Goal: Task Accomplishment & Management: Use online tool/utility

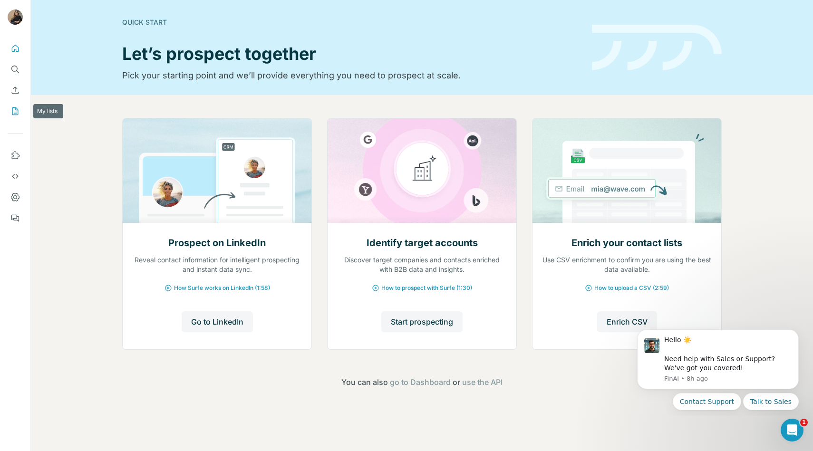
click at [14, 114] on icon "My lists" at bounding box center [15, 112] width 10 height 10
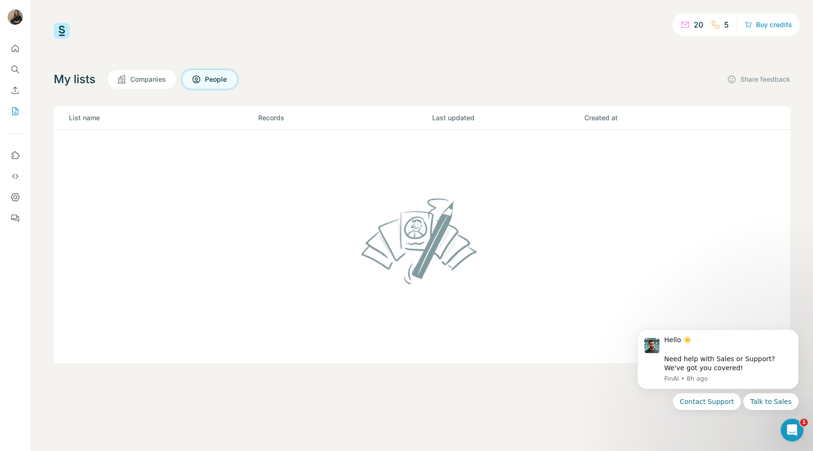
click at [723, 25] on div "5" at bounding box center [720, 24] width 18 height 11
click at [695, 25] on p "20" at bounding box center [699, 24] width 10 height 11
click at [797, 332] on icon "Dismiss notification" at bounding box center [795, 332] width 3 height 3
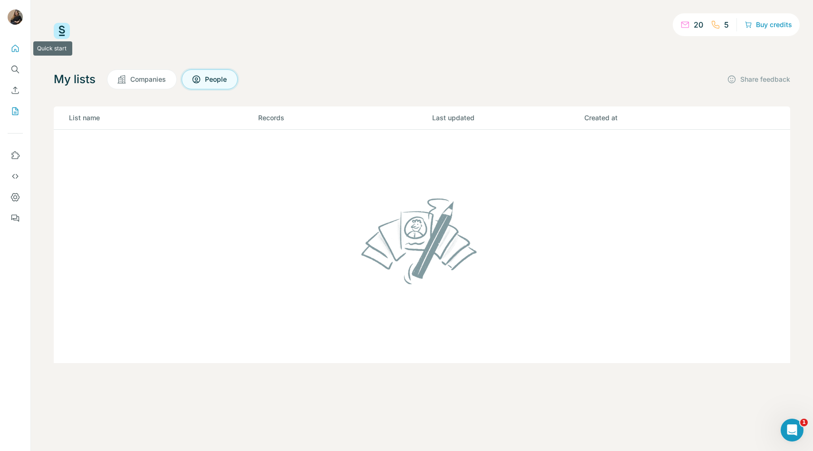
click at [13, 50] on icon "Quick start" at bounding box center [15, 49] width 10 height 10
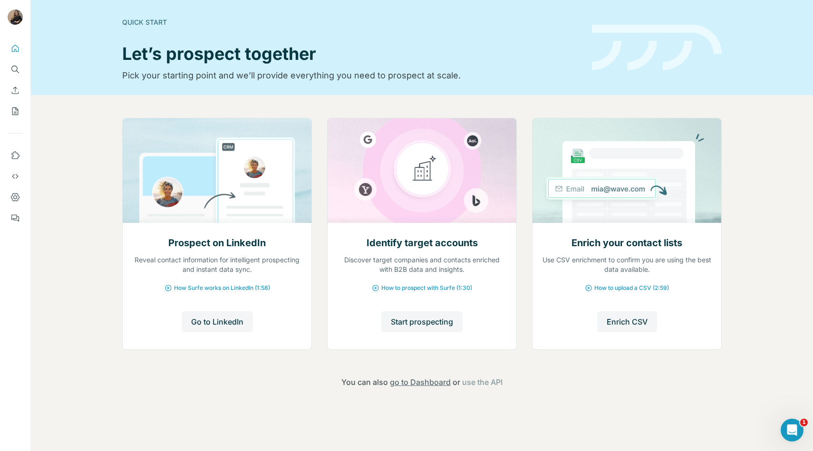
click at [433, 380] on span "go to Dashboard" at bounding box center [420, 382] width 61 height 11
click at [18, 156] on icon "Use Surfe on LinkedIn" at bounding box center [15, 156] width 10 height 10
click at [15, 195] on icon "Dashboard" at bounding box center [15, 197] width 4 height 4
click at [18, 95] on button "Enrich CSV" at bounding box center [15, 90] width 15 height 17
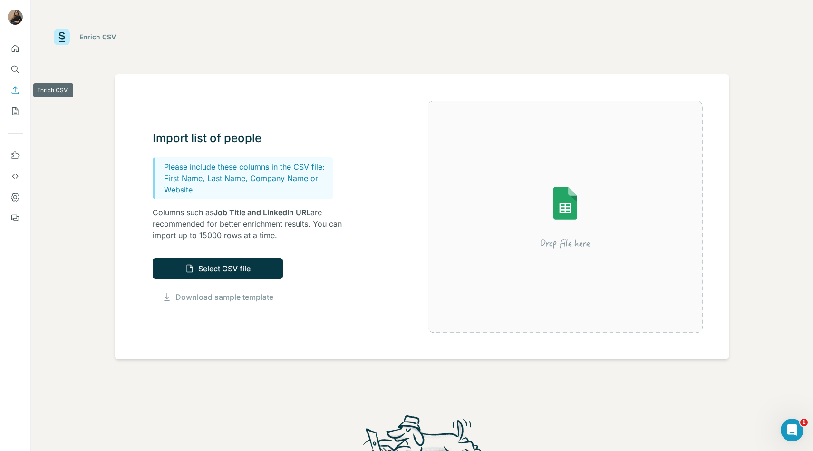
click at [20, 89] on icon "Enrich CSV" at bounding box center [15, 91] width 10 height 10
click at [262, 296] on link "Download sample template" at bounding box center [225, 297] width 98 height 11
click at [238, 260] on button "Select CSV file" at bounding box center [218, 268] width 130 height 21
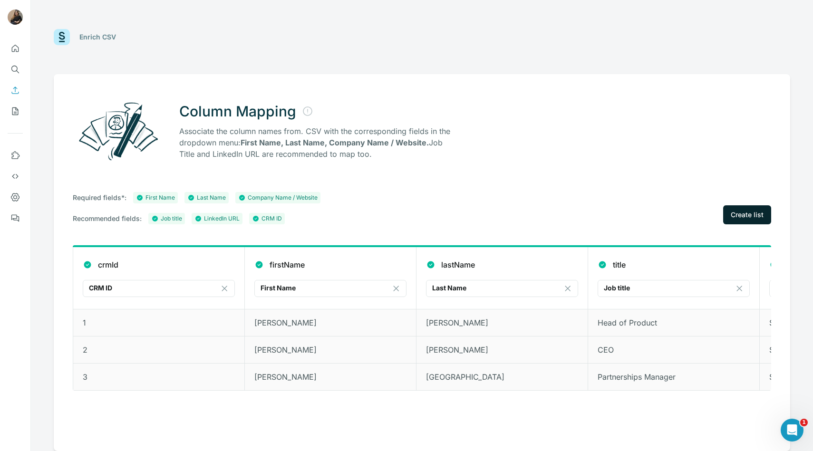
click at [735, 216] on span "Create list" at bounding box center [747, 215] width 33 height 10
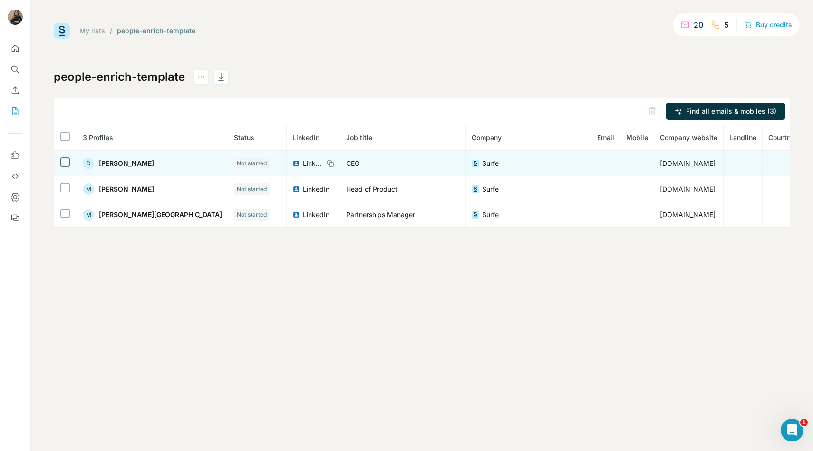
click at [68, 156] on icon at bounding box center [64, 161] width 11 height 11
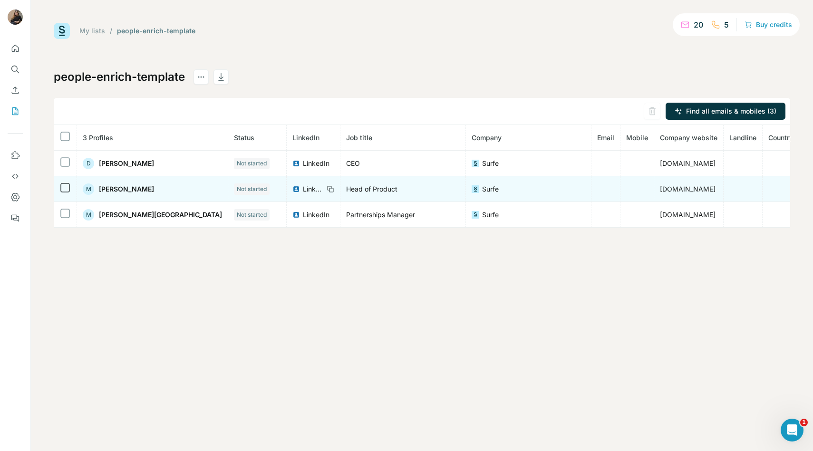
click at [65, 181] on td at bounding box center [65, 189] width 23 height 26
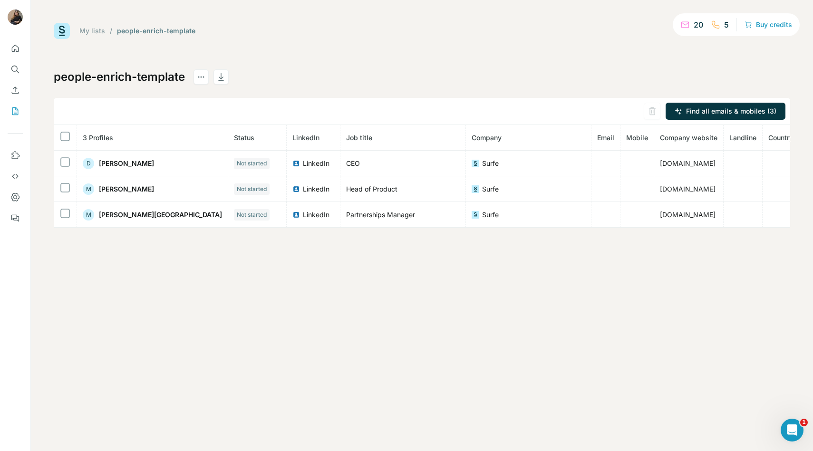
click at [96, 29] on link "My lists" at bounding box center [92, 31] width 26 height 8
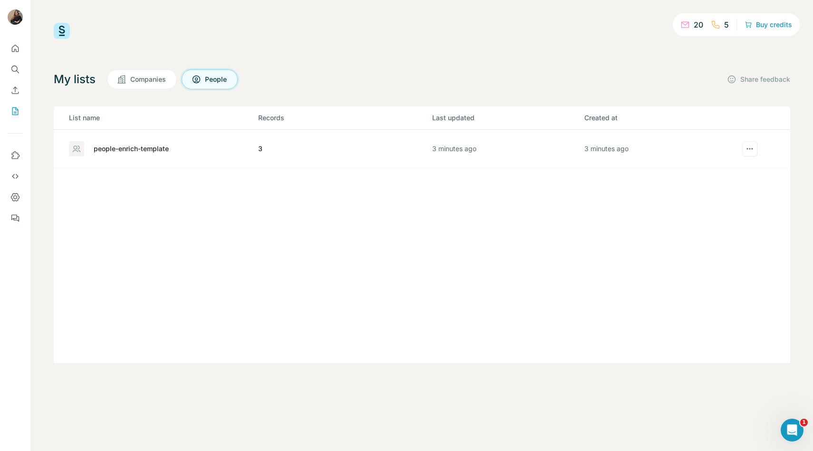
click at [74, 149] on icon at bounding box center [77, 149] width 10 height 10
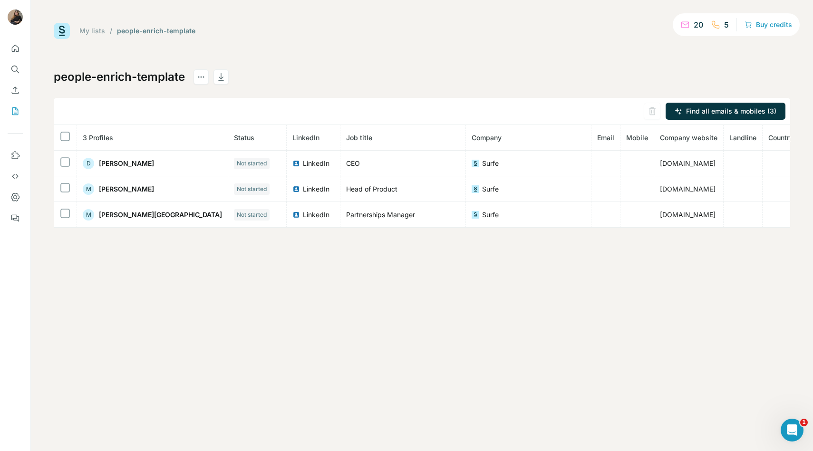
click at [98, 27] on link "My lists" at bounding box center [92, 31] width 26 height 8
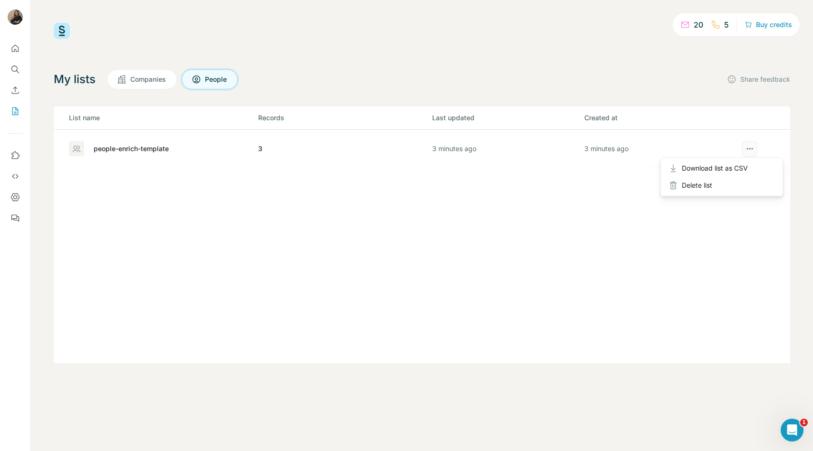
click at [749, 152] on icon "actions" at bounding box center [750, 149] width 10 height 10
click at [750, 154] on button "actions" at bounding box center [749, 148] width 15 height 15
click at [751, 151] on icon "actions" at bounding box center [750, 149] width 10 height 10
click at [749, 145] on icon "actions" at bounding box center [750, 149] width 10 height 10
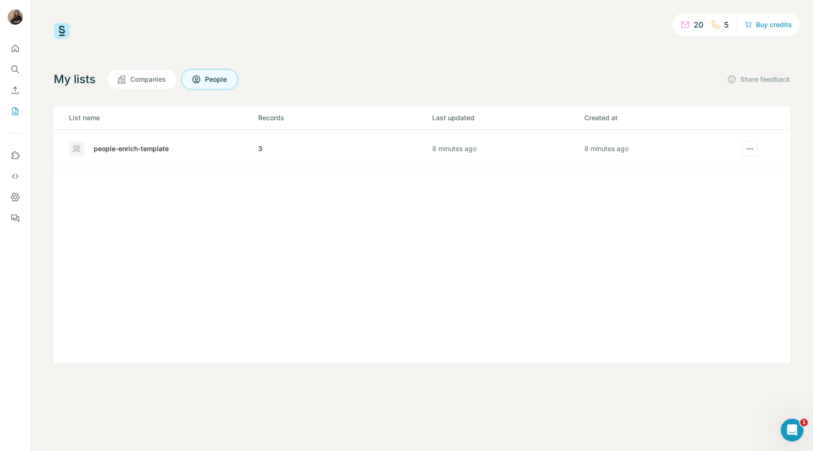
click at [146, 75] on span "Companies" at bounding box center [148, 80] width 37 height 10
click at [151, 79] on span "Companies" at bounding box center [148, 80] width 37 height 10
click at [195, 82] on icon at bounding box center [197, 80] width 10 height 10
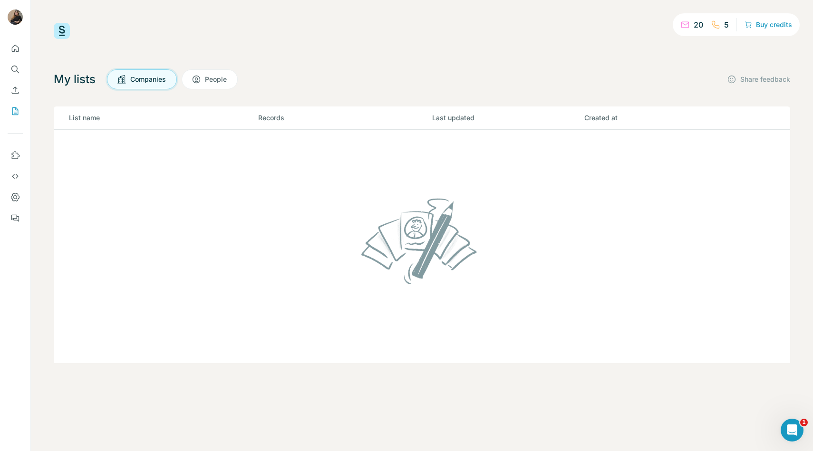
click at [148, 81] on span "Companies" at bounding box center [148, 80] width 37 height 10
click at [194, 88] on button "People" at bounding box center [210, 79] width 56 height 20
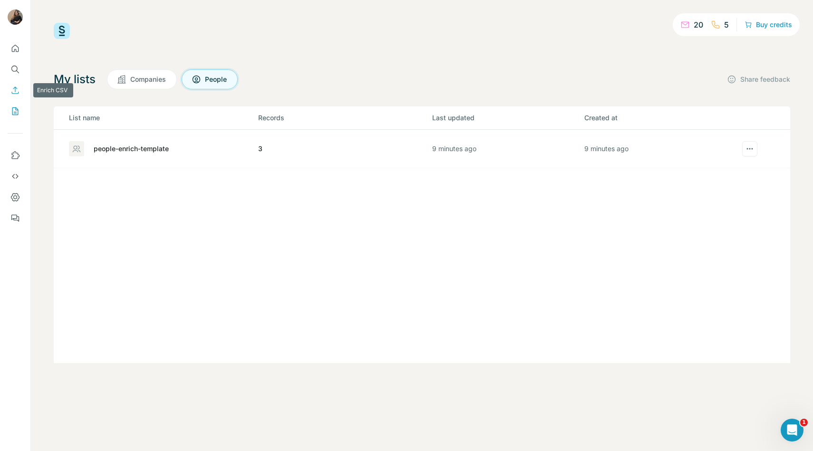
click at [11, 95] on button "Enrich CSV" at bounding box center [15, 90] width 15 height 17
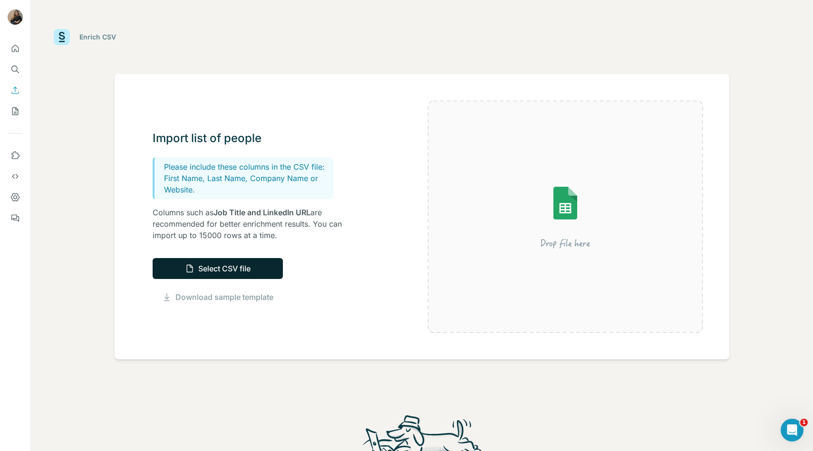
click at [256, 266] on button "Select CSV file" at bounding box center [218, 268] width 130 height 21
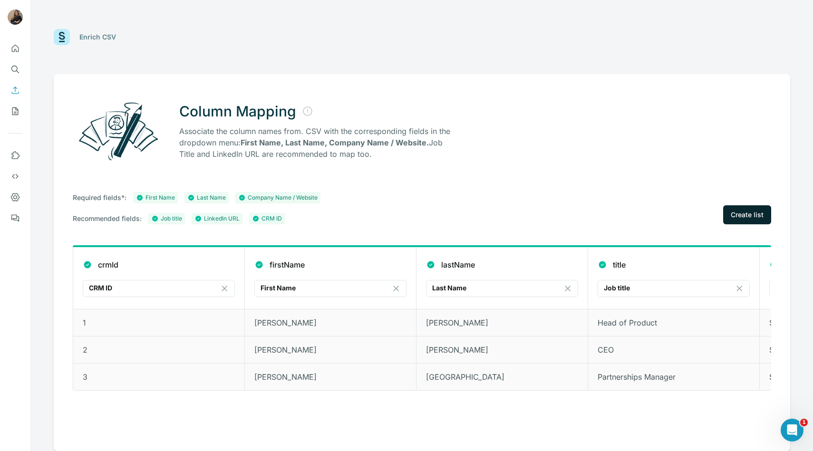
click at [754, 221] on button "Create list" at bounding box center [747, 214] width 48 height 19
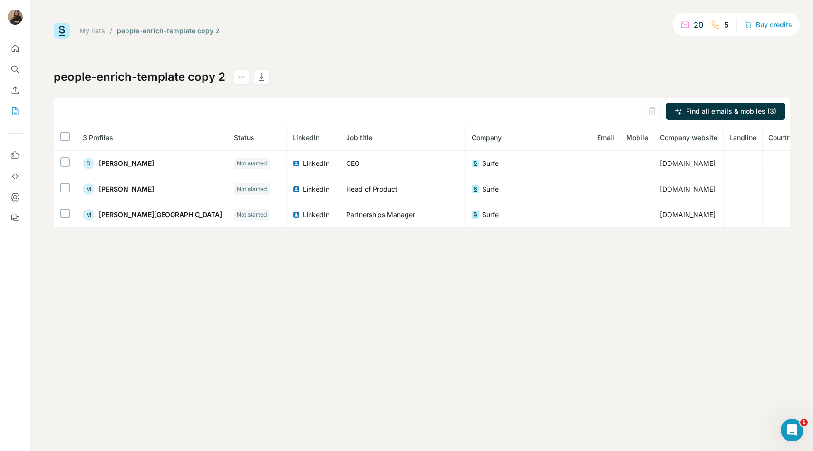
click at [94, 31] on link "My lists" at bounding box center [92, 31] width 26 height 8
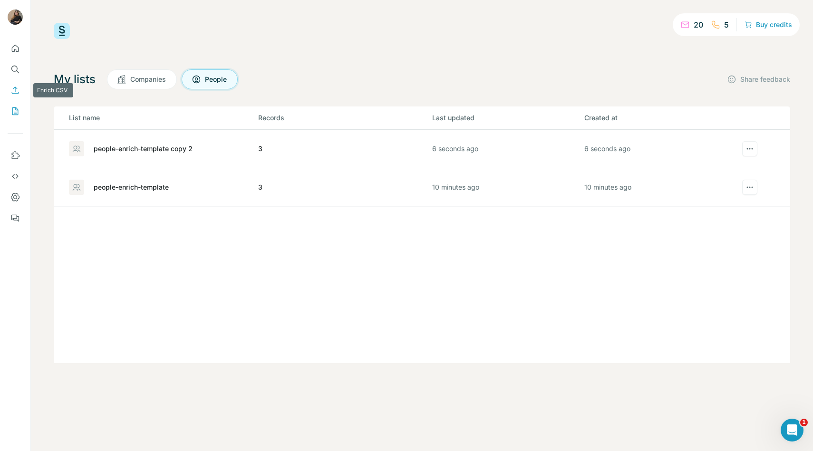
click at [13, 95] on button "Enrich CSV" at bounding box center [15, 90] width 15 height 17
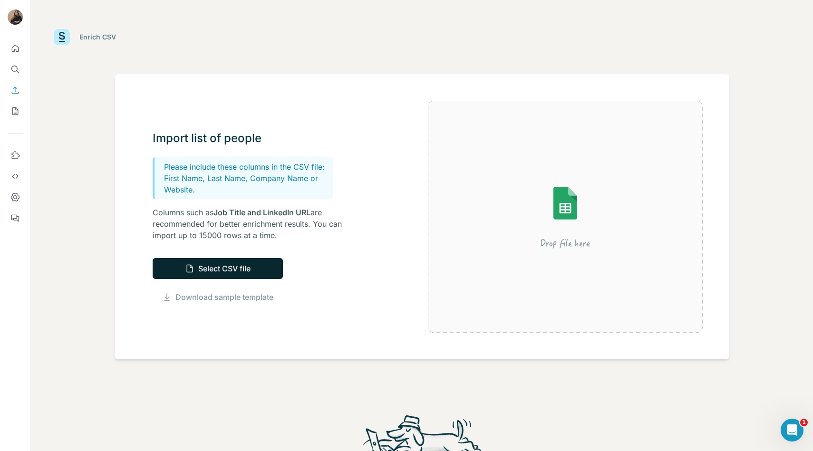
click at [244, 270] on button "Select CSV file" at bounding box center [218, 268] width 130 height 21
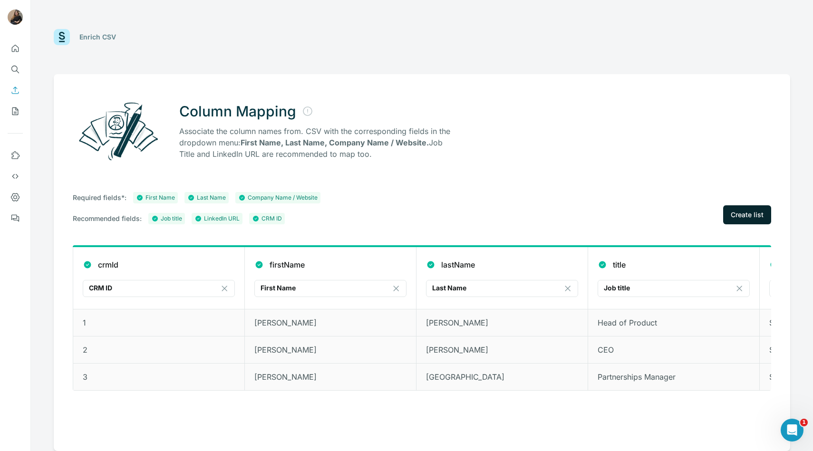
click at [748, 222] on button "Create list" at bounding box center [747, 214] width 48 height 19
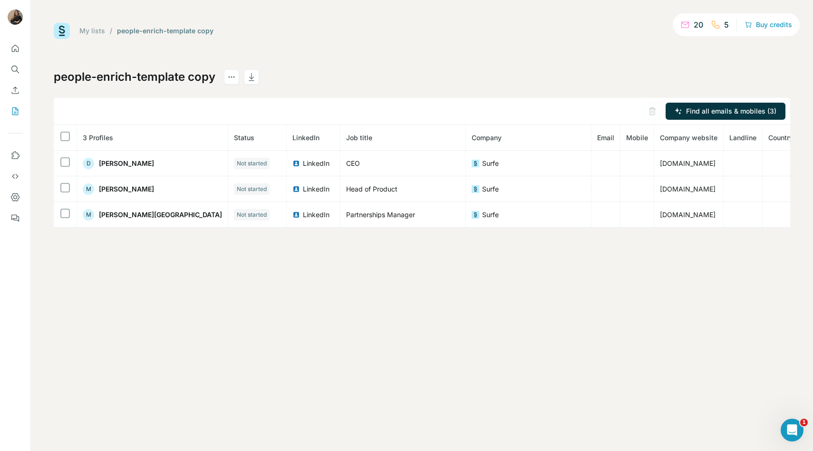
click at [99, 31] on link "My lists" at bounding box center [92, 31] width 26 height 8
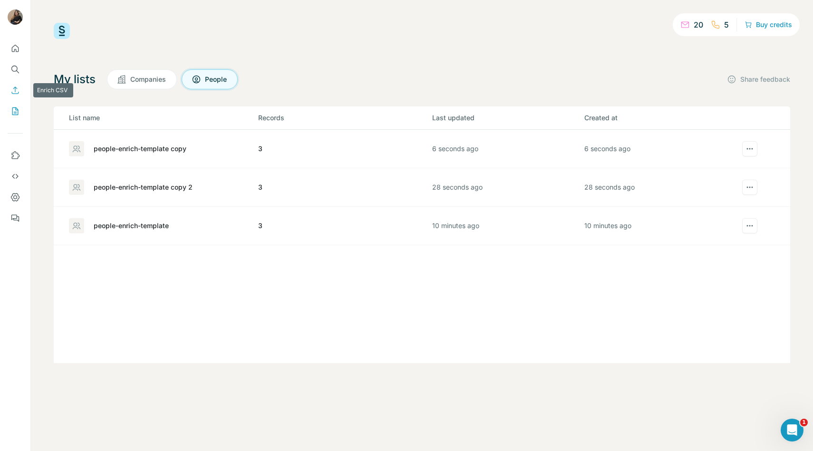
click at [12, 97] on button "Enrich CSV" at bounding box center [15, 90] width 15 height 17
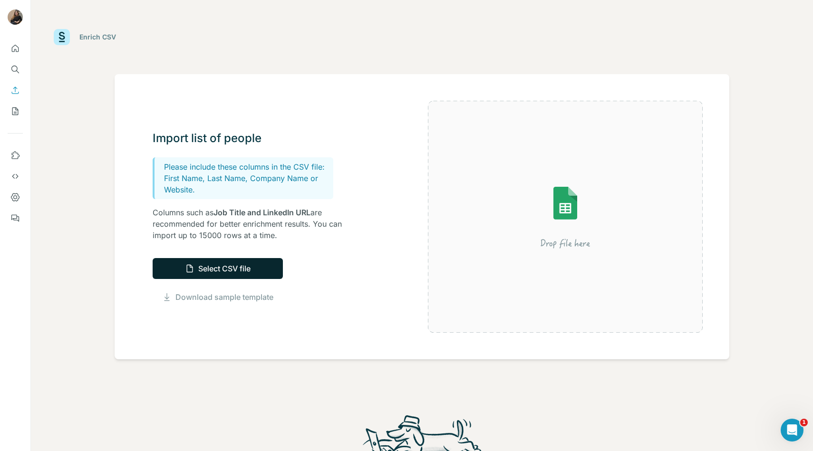
click at [189, 275] on button "Select CSV file" at bounding box center [218, 268] width 130 height 21
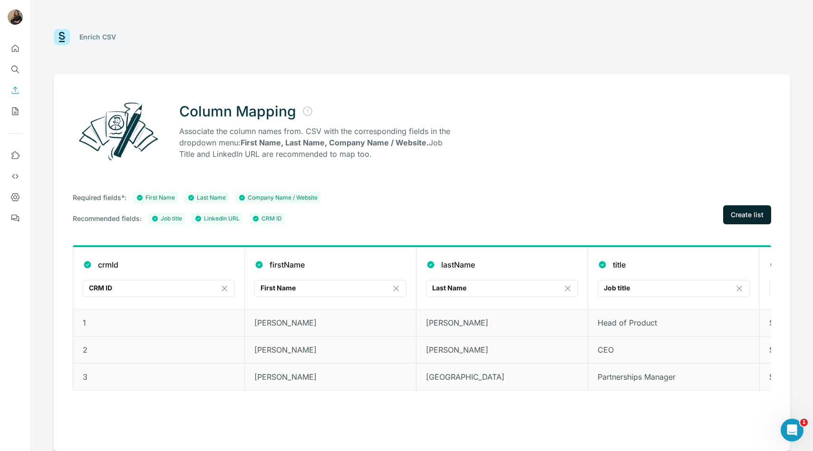
click at [758, 211] on span "Create list" at bounding box center [747, 215] width 33 height 10
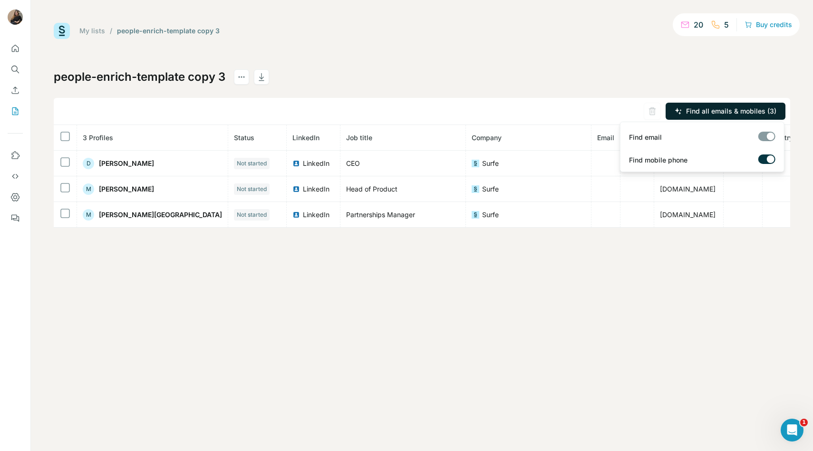
click at [725, 106] on button "Find all emails & mobiles (3)" at bounding box center [726, 111] width 120 height 17
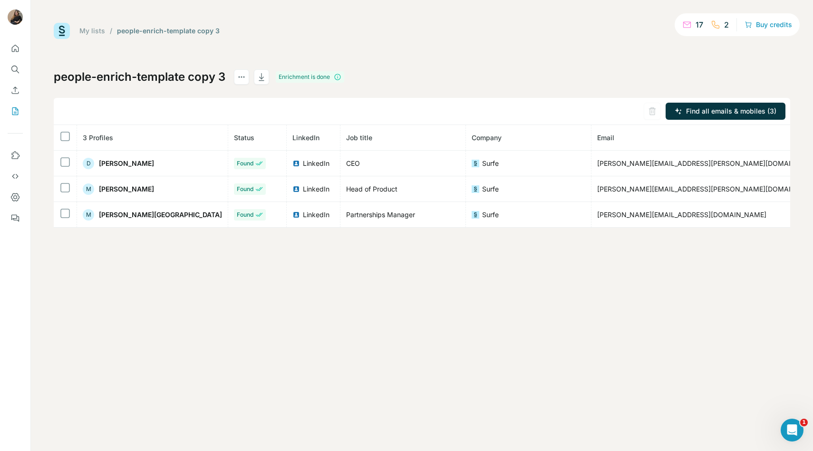
click at [94, 33] on link "My lists" at bounding box center [92, 31] width 26 height 8
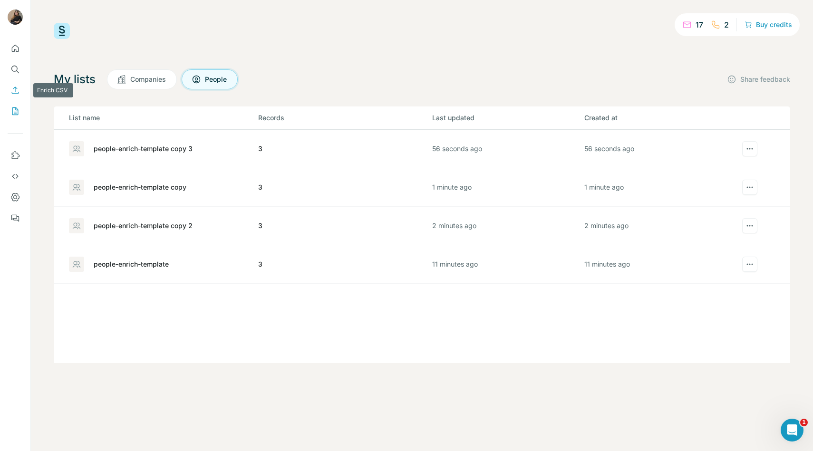
click at [17, 93] on icon "Enrich CSV" at bounding box center [15, 91] width 10 height 10
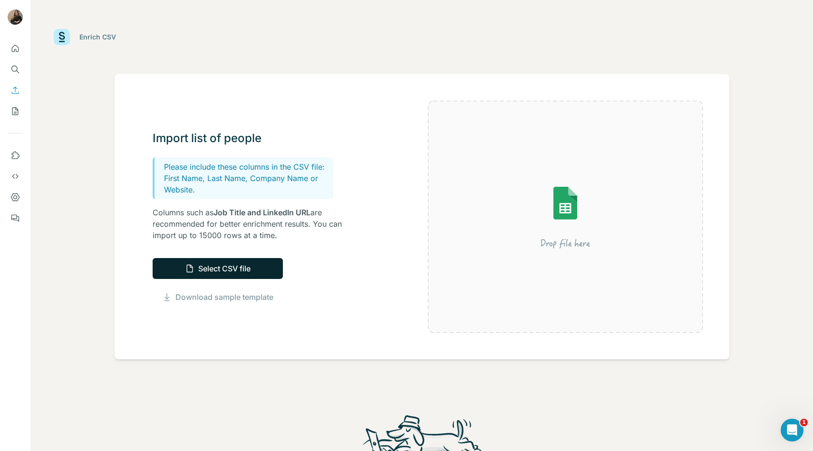
click at [253, 264] on button "Select CSV file" at bounding box center [218, 268] width 130 height 21
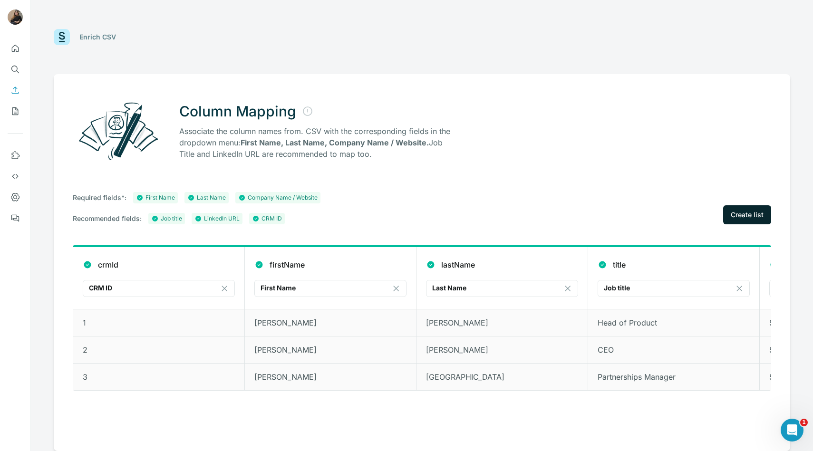
click at [753, 208] on button "Create list" at bounding box center [747, 214] width 48 height 19
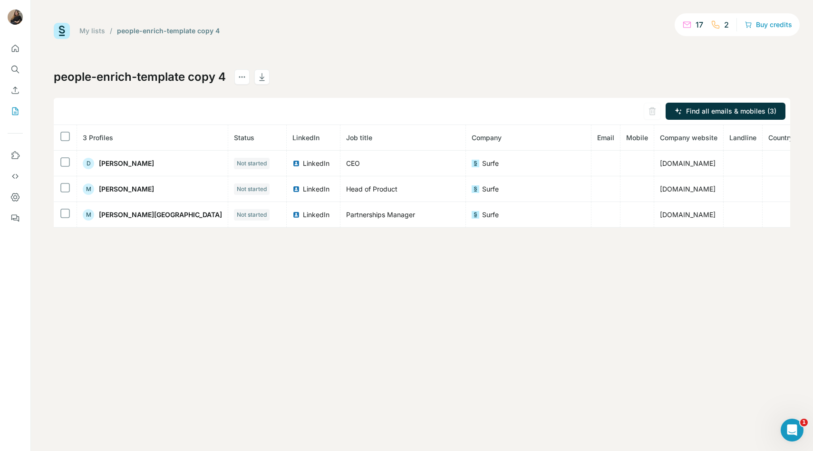
click at [94, 31] on link "My lists" at bounding box center [92, 31] width 26 height 8
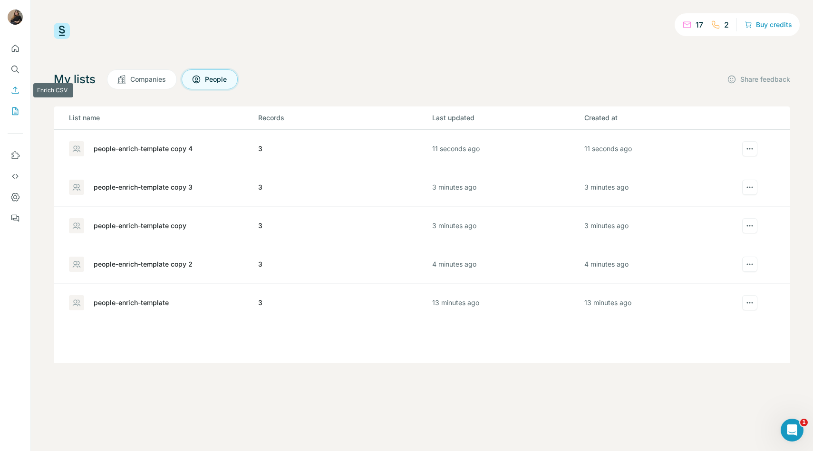
click at [13, 93] on icon "Enrich CSV" at bounding box center [15, 91] width 10 height 10
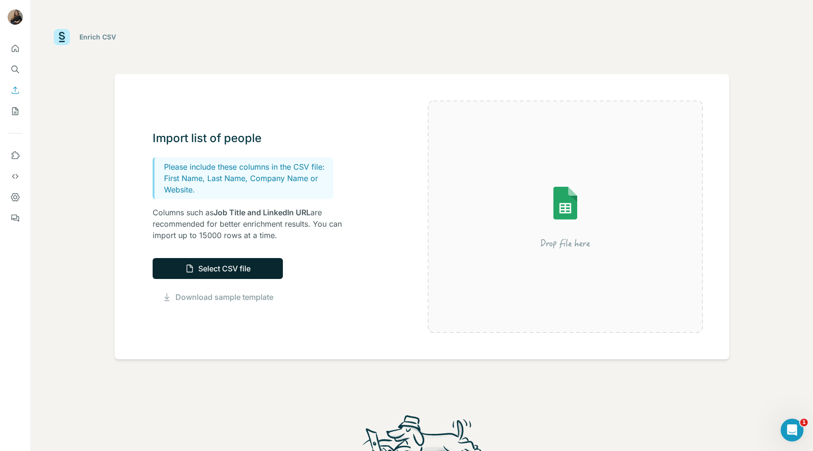
click at [205, 274] on button "Select CSV file" at bounding box center [218, 268] width 130 height 21
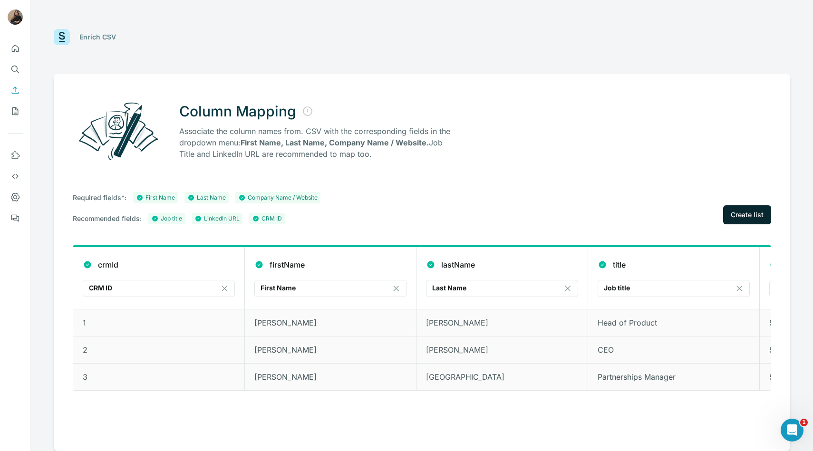
click at [761, 224] on button "Create list" at bounding box center [747, 214] width 48 height 19
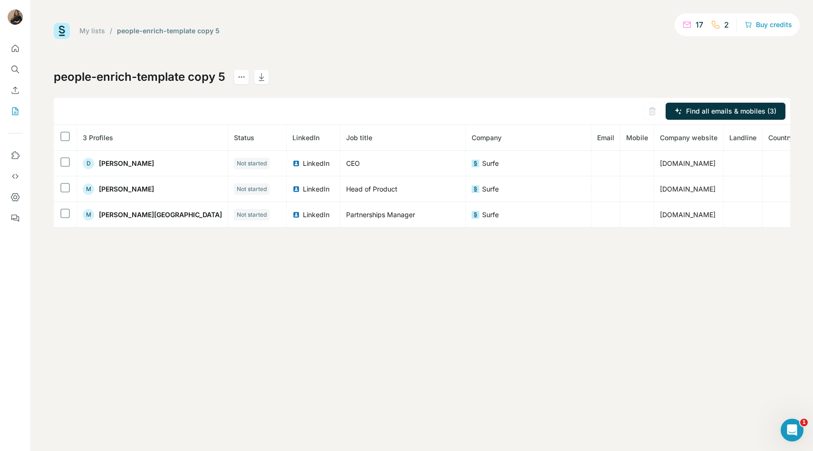
click at [91, 29] on link "My lists" at bounding box center [92, 31] width 26 height 8
